Goal: Information Seeking & Learning: Learn about a topic

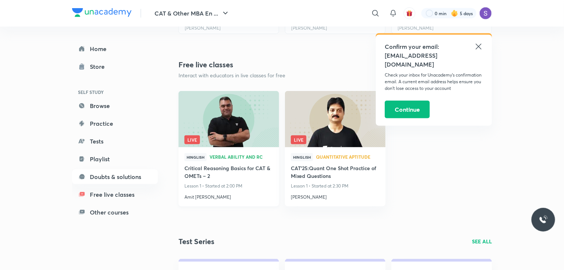
click at [199, 198] on h4 "Amit [PERSON_NAME]" at bounding box center [228, 196] width 89 height 10
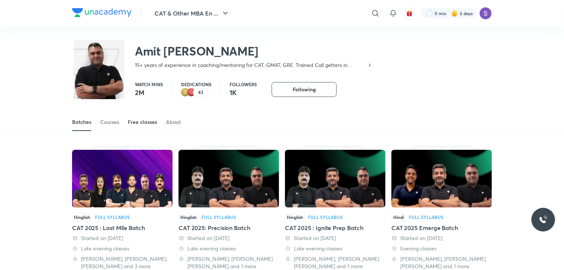
click at [145, 119] on div "Free classes" at bounding box center [142, 121] width 29 height 7
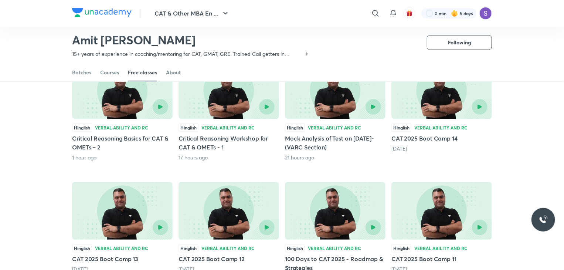
scroll to position [83, 0]
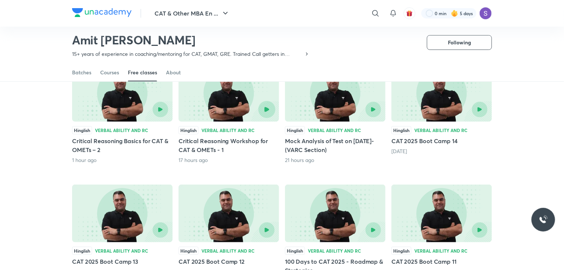
click at [271, 108] on button "button" at bounding box center [266, 109] width 17 height 17
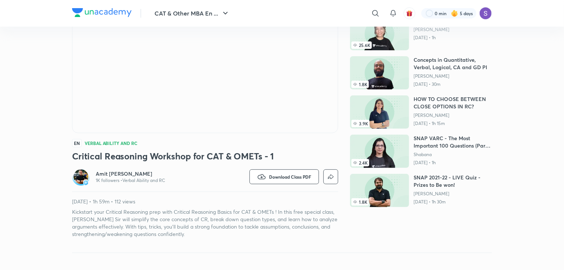
scroll to position [81, 0]
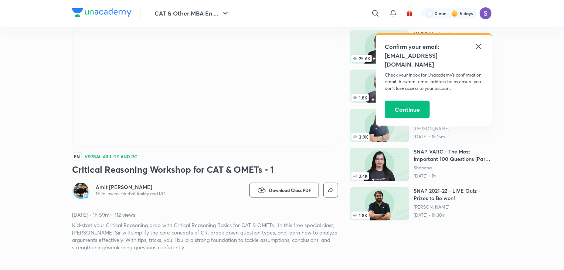
click at [477, 47] on icon at bounding box center [478, 46] width 9 height 9
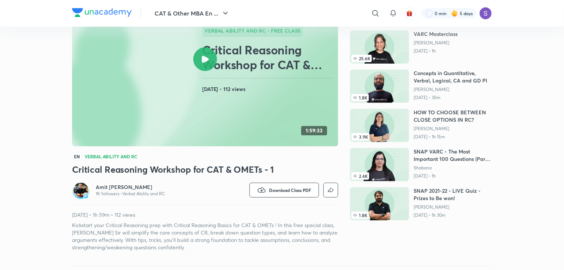
scroll to position [0, 0]
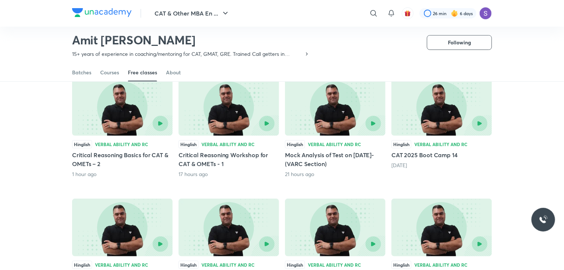
scroll to position [67, 0]
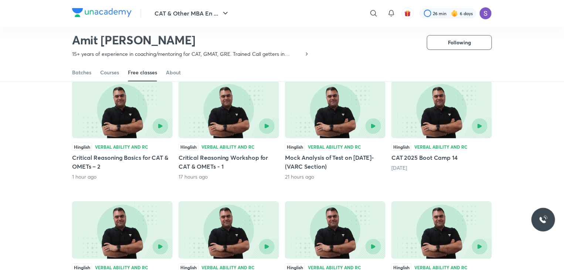
click at [369, 139] on div at bounding box center [335, 110] width 100 height 59
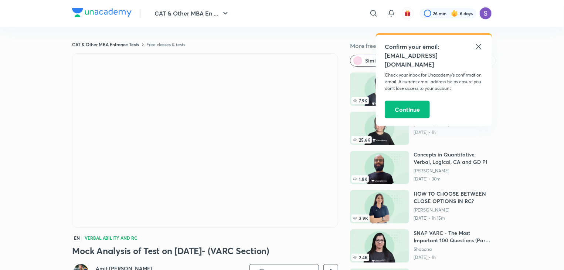
click at [477, 46] on icon at bounding box center [478, 46] width 9 height 9
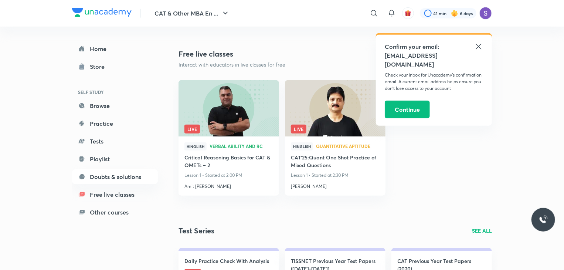
click at [477, 44] on icon at bounding box center [478, 46] width 9 height 9
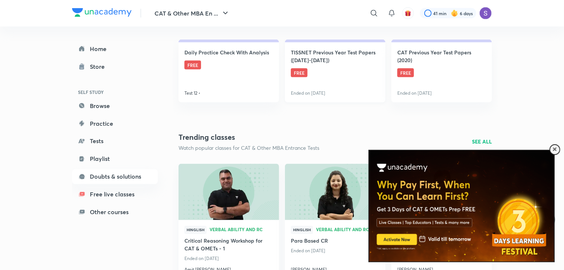
scroll to position [575, 0]
click at [554, 144] on div at bounding box center [554, 149] width 11 height 11
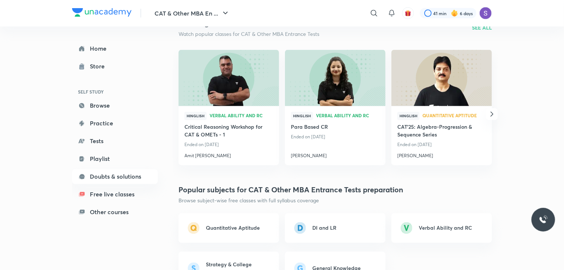
scroll to position [690, 0]
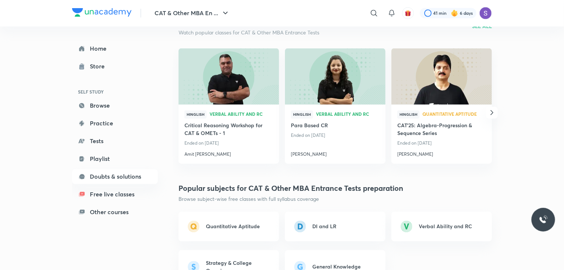
click at [490, 113] on icon "button" at bounding box center [491, 112] width 9 height 9
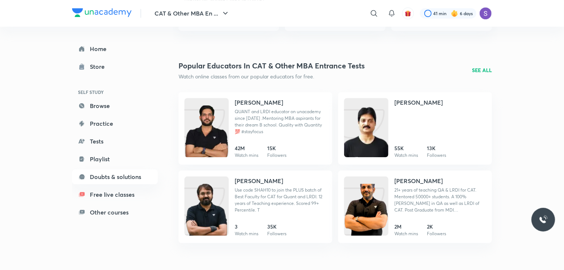
scroll to position [1136, 0]
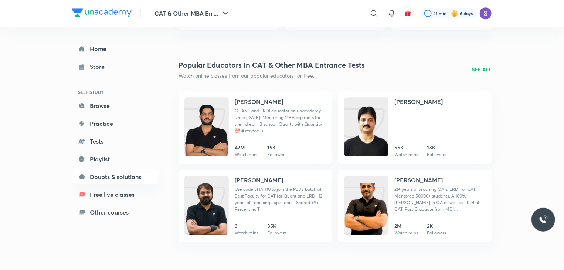
click at [366, 204] on img at bounding box center [366, 212] width 44 height 59
